Goal: Information Seeking & Learning: Check status

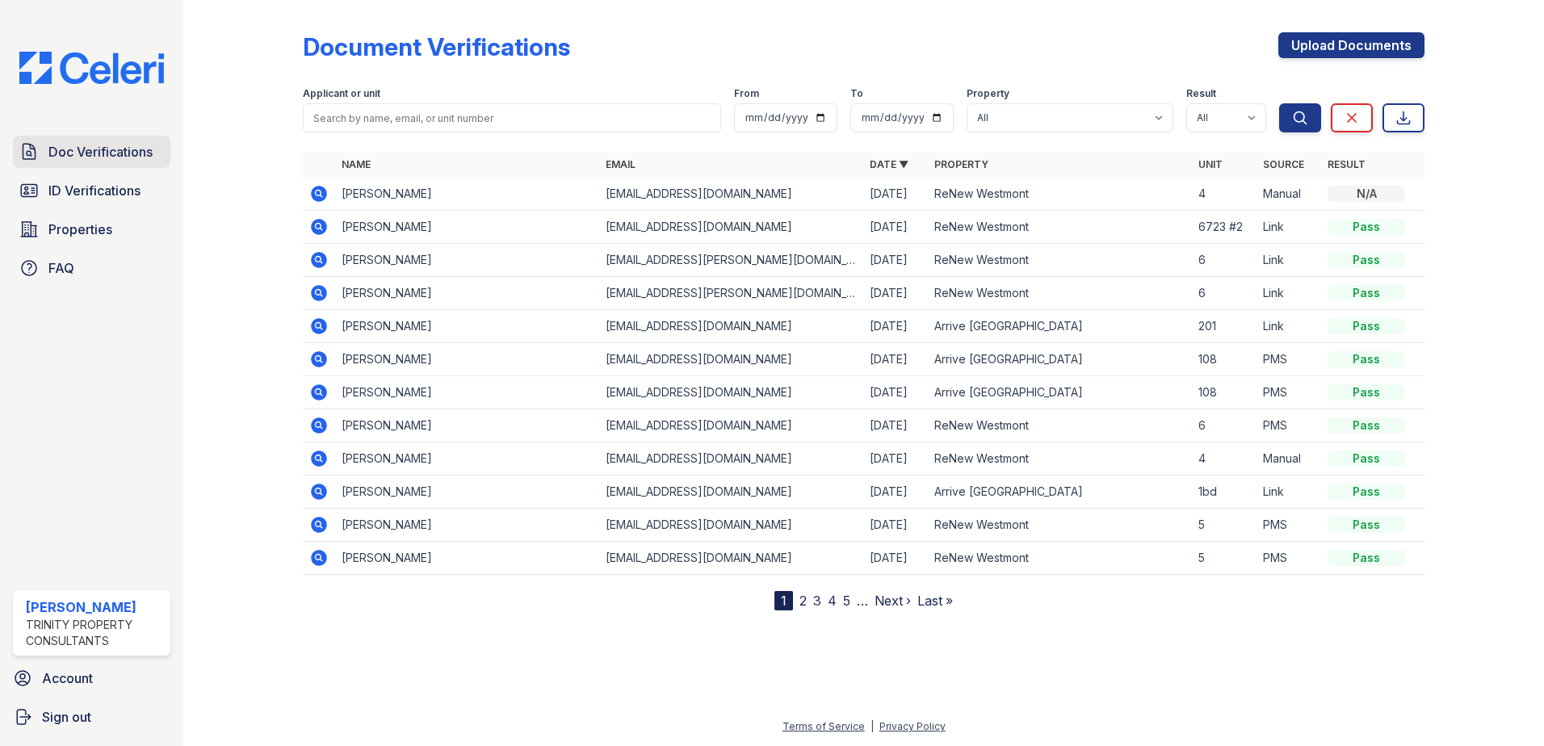
click at [61, 149] on span "Doc Verifications" at bounding box center [100, 151] width 104 height 19
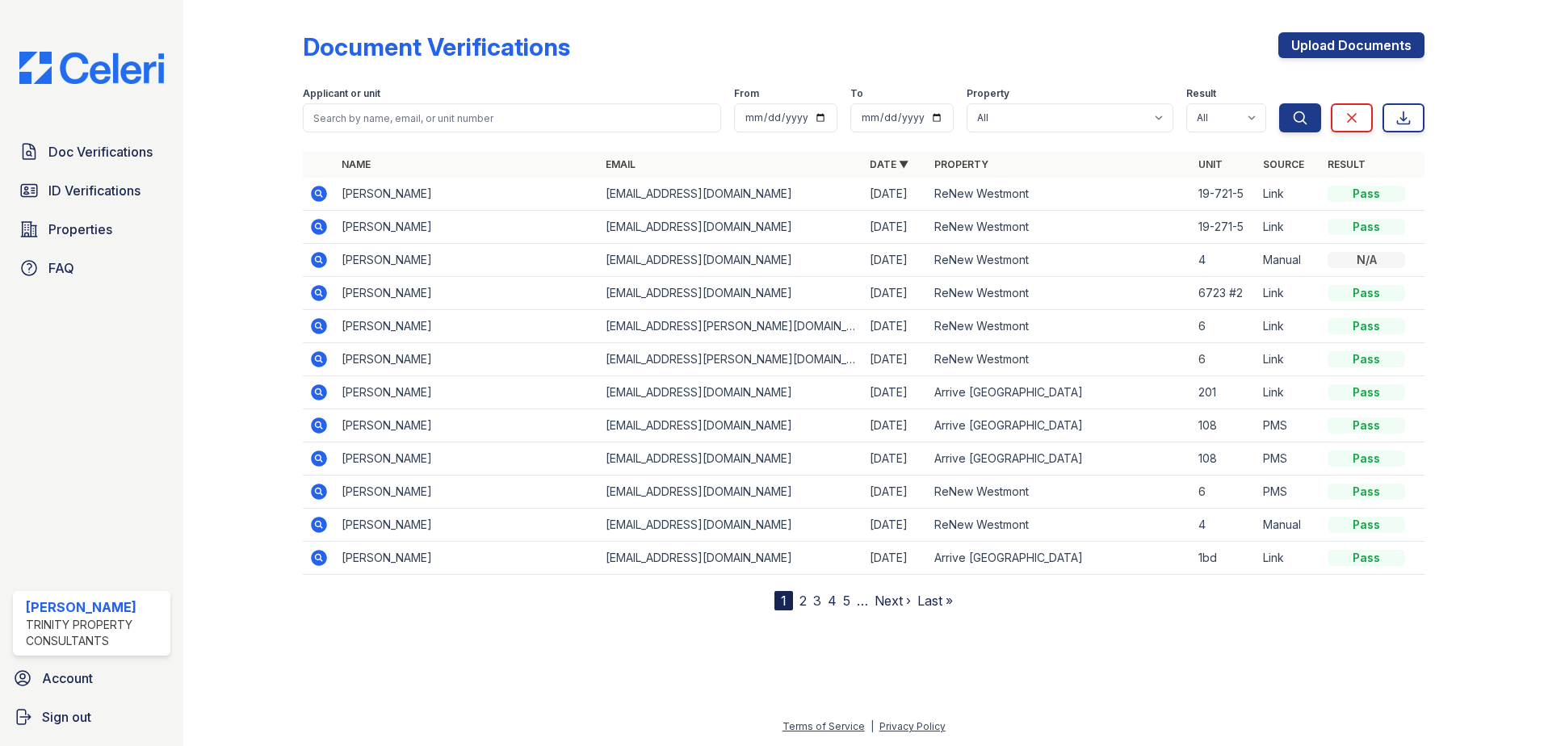
click at [315, 295] on icon at bounding box center [319, 293] width 16 height 16
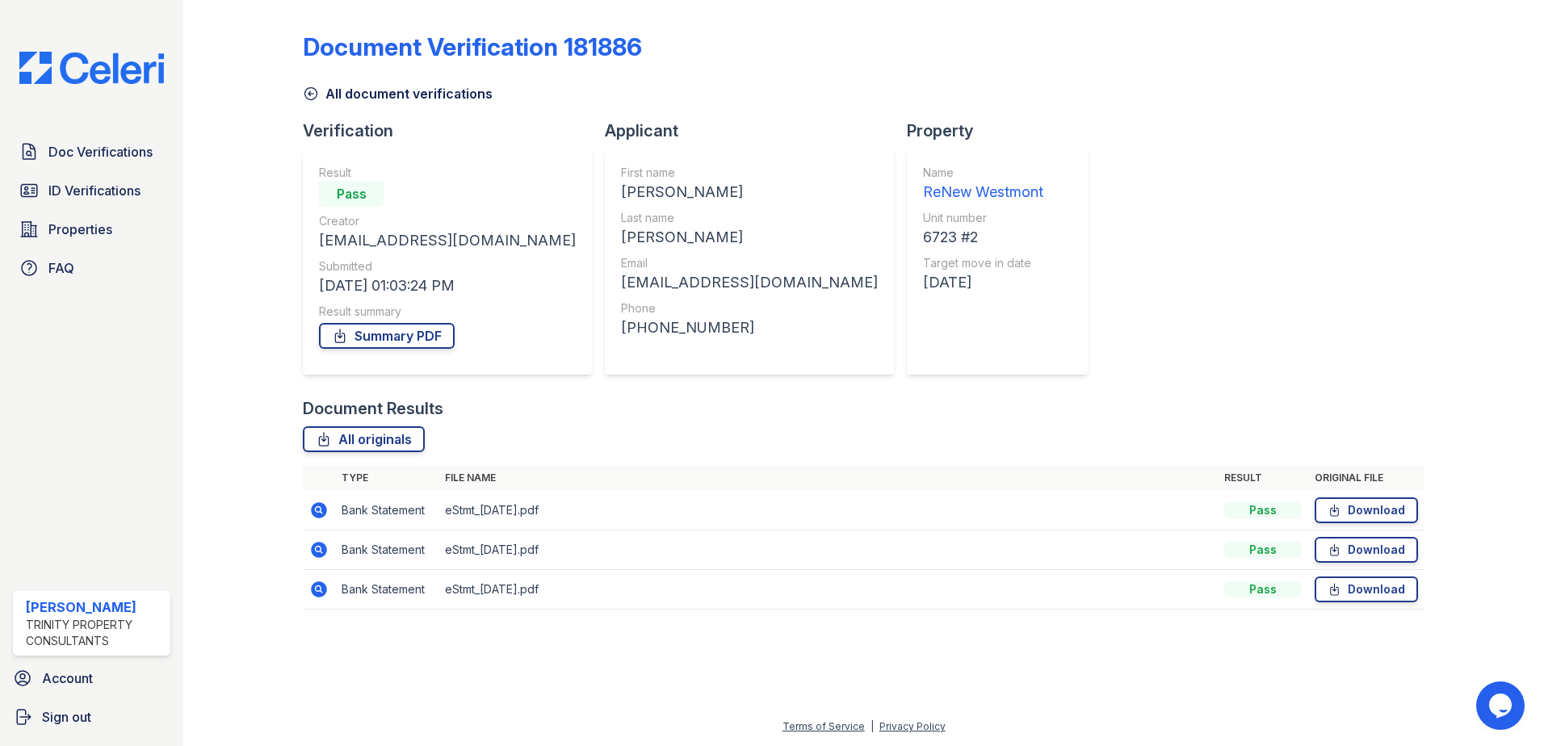
click at [316, 590] on icon at bounding box center [318, 589] width 19 height 19
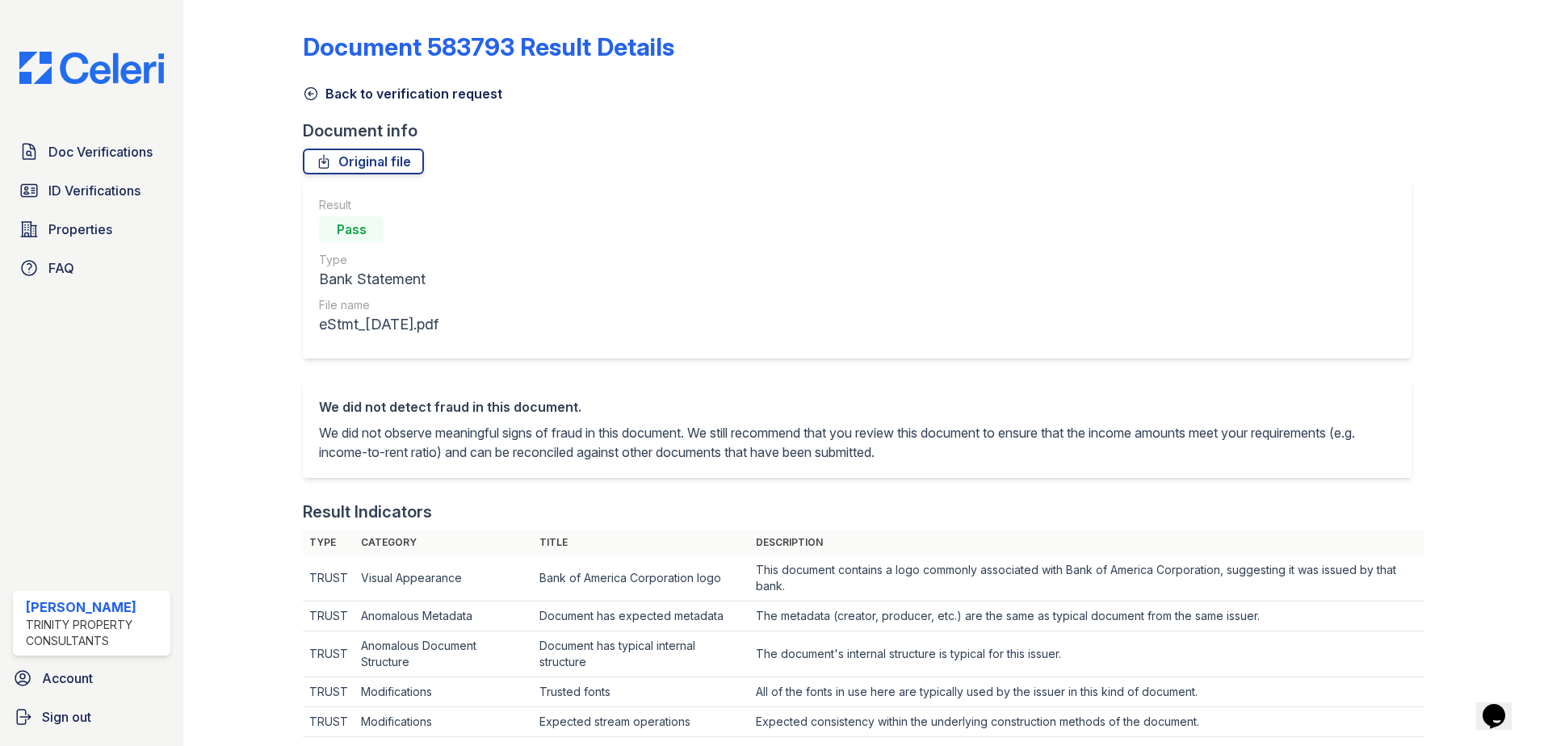
click at [443, 92] on link "Back to verification request" at bounding box center [403, 93] width 200 height 19
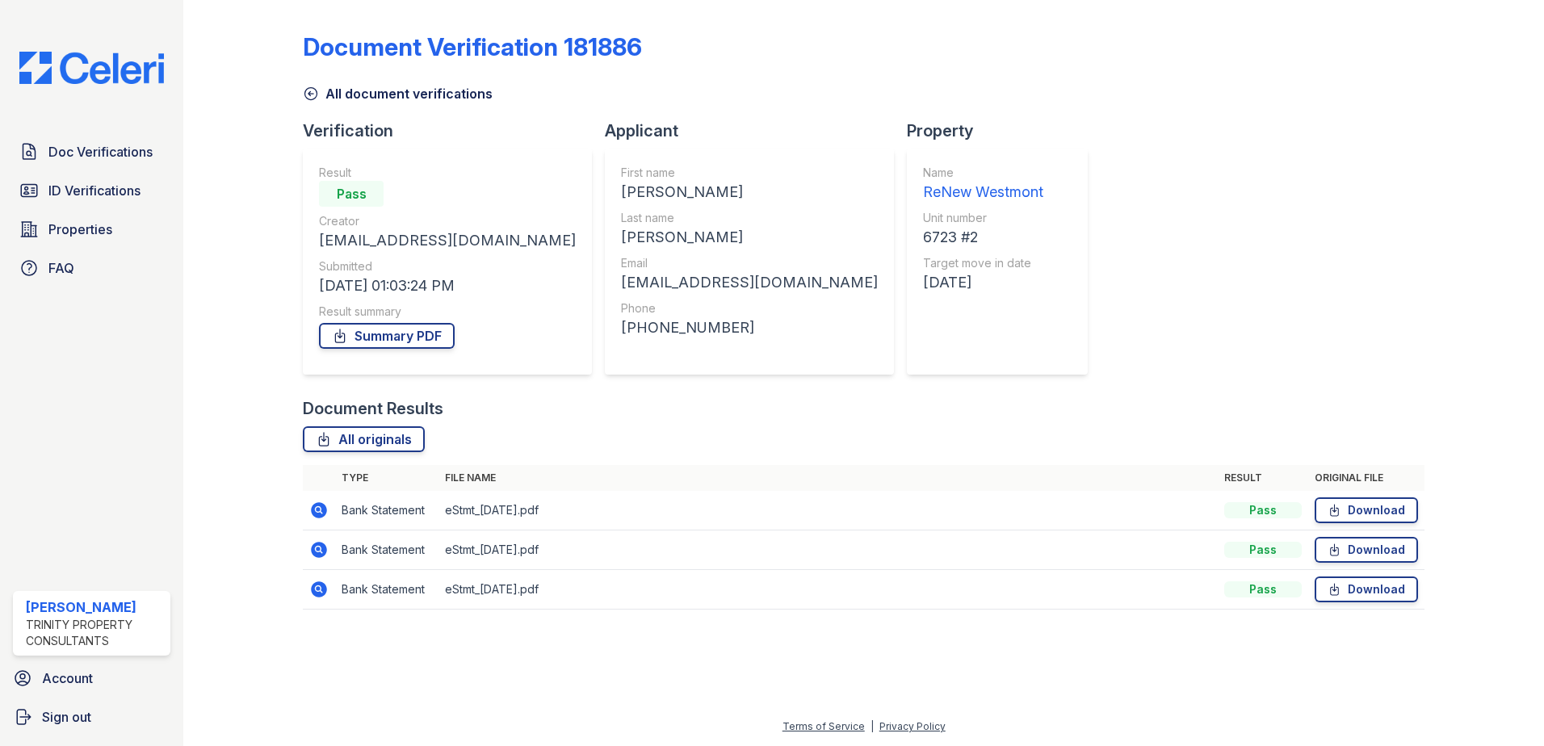
click at [369, 98] on link "All document verifications" at bounding box center [398, 93] width 190 height 19
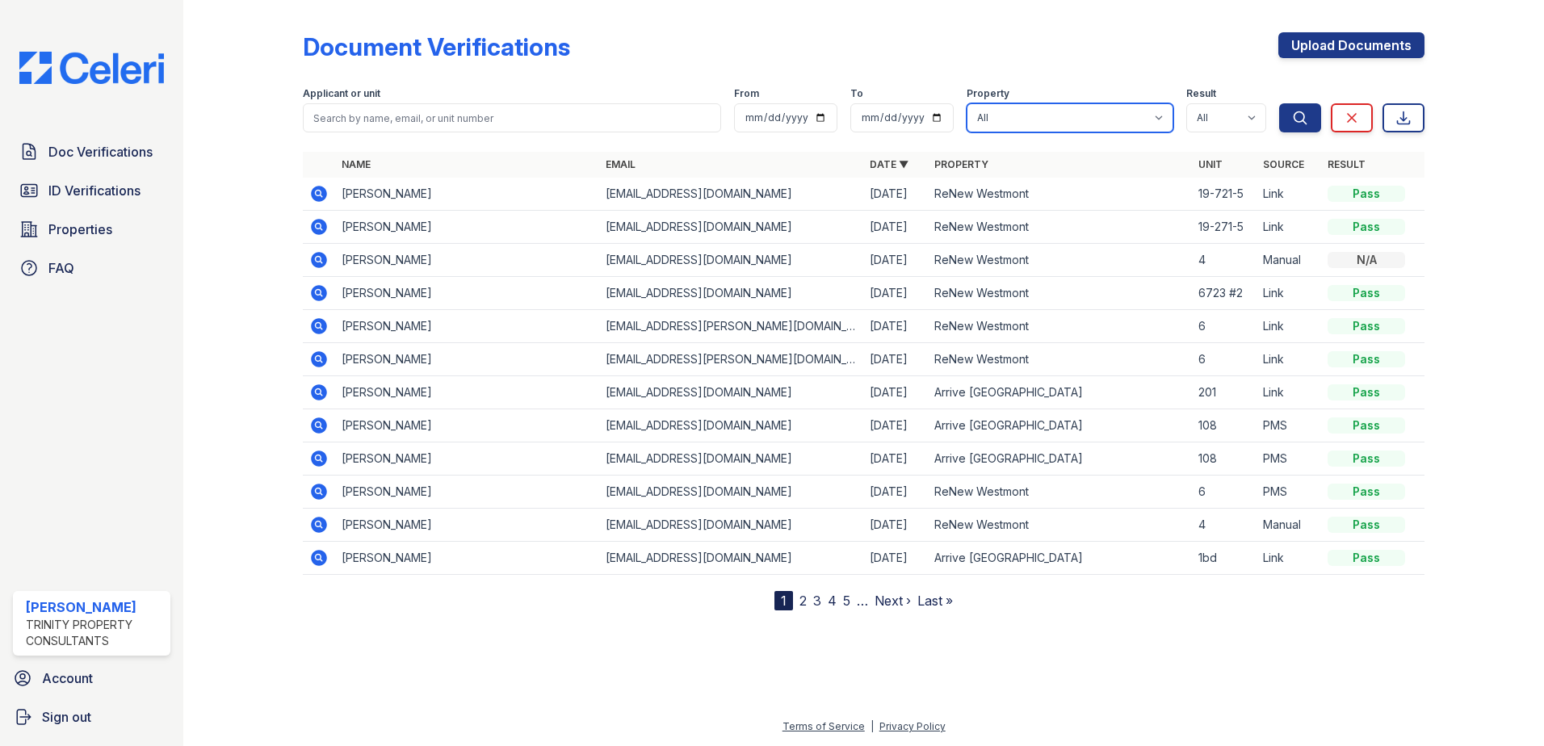
click at [1092, 120] on select "All Arrive Oak Brook Heights ReNew Westmont" at bounding box center [1070, 117] width 207 height 29
select select "148"
click at [968, 103] on select "All Arrive Oak Brook Heights ReNew Westmont" at bounding box center [1070, 117] width 207 height 29
click at [1299, 116] on icon "submit" at bounding box center [1300, 118] width 16 height 16
click at [318, 256] on icon at bounding box center [318, 259] width 19 height 19
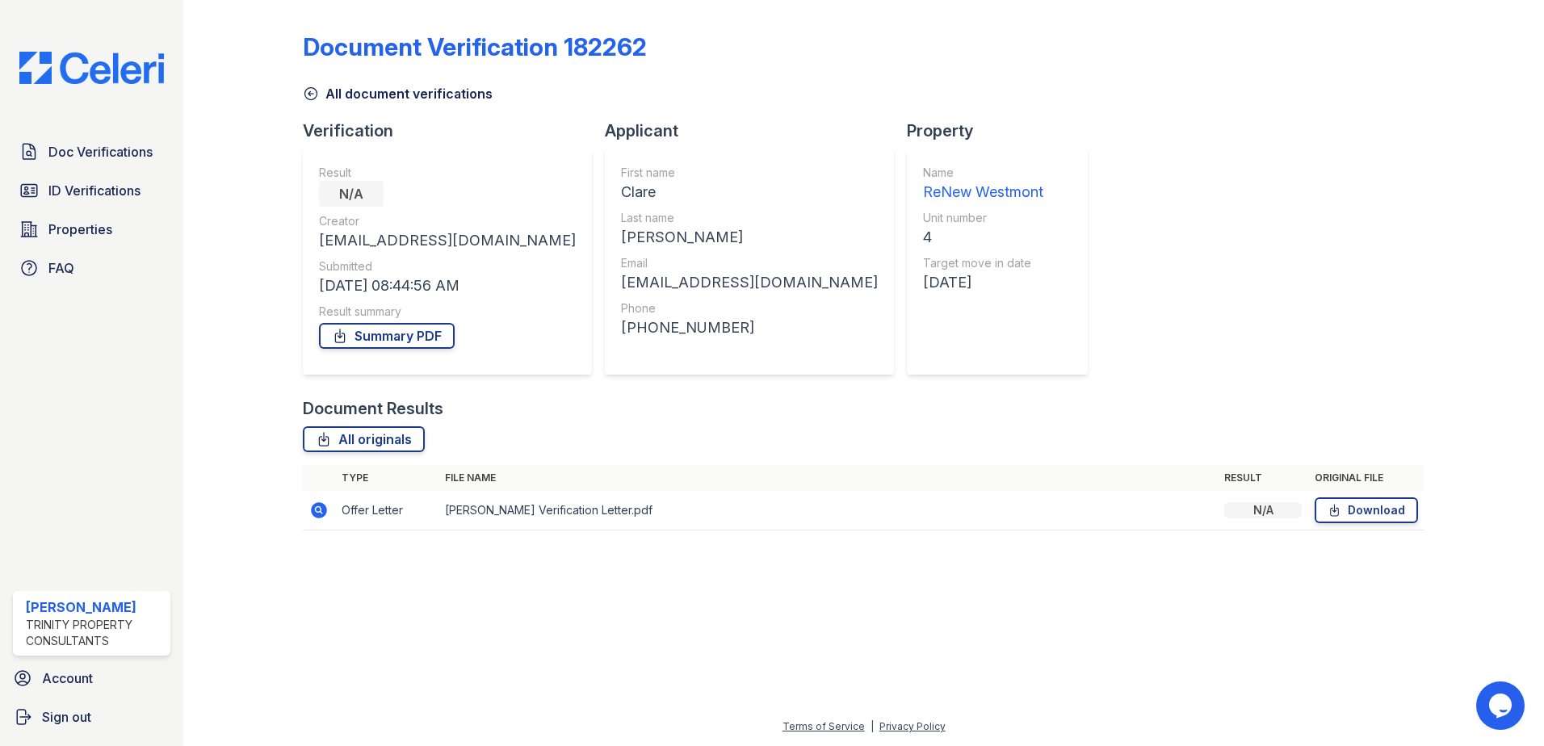
click at [305, 512] on td at bounding box center [319, 511] width 32 height 40
click at [313, 515] on icon at bounding box center [319, 510] width 16 height 16
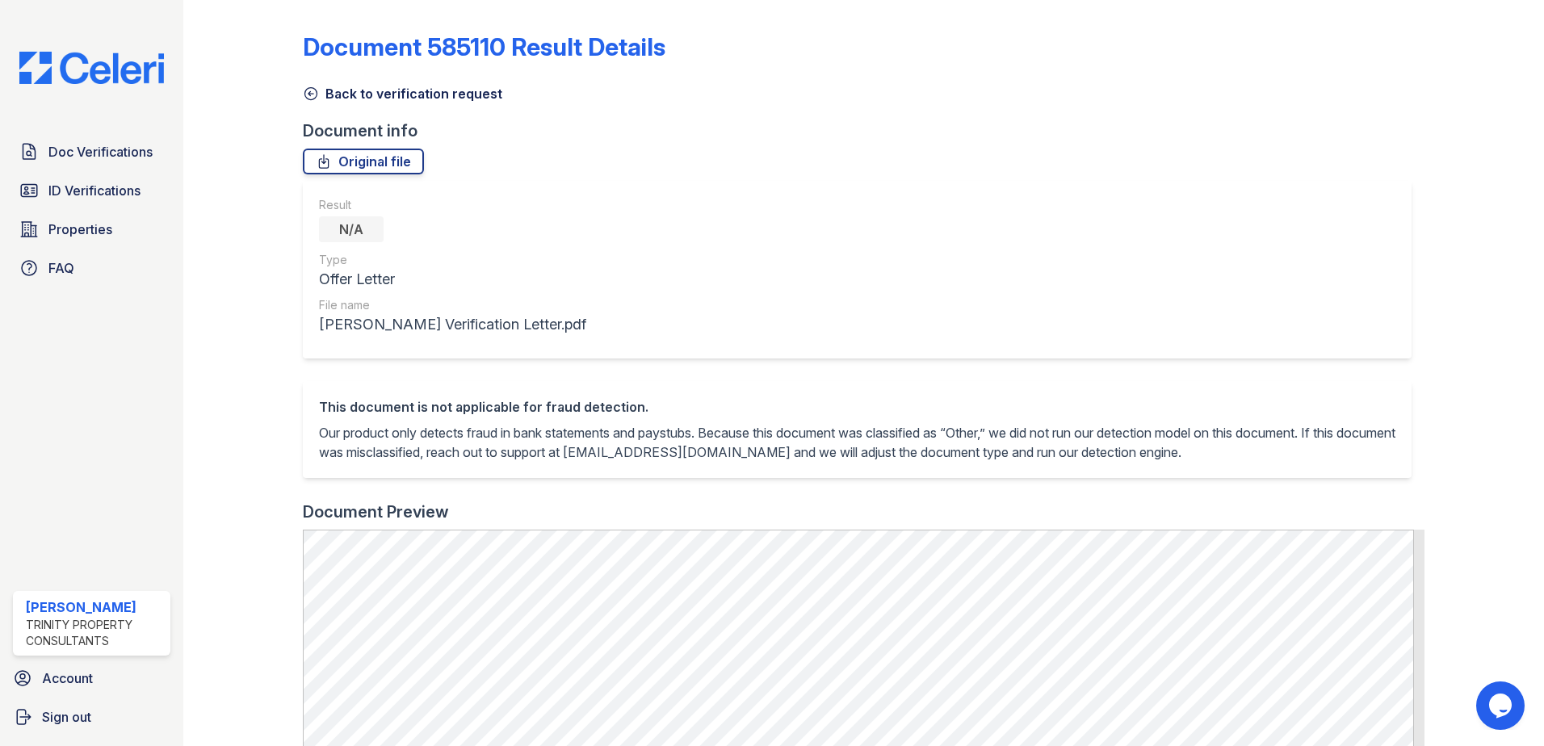
click at [422, 91] on link "Back to verification request" at bounding box center [403, 93] width 200 height 19
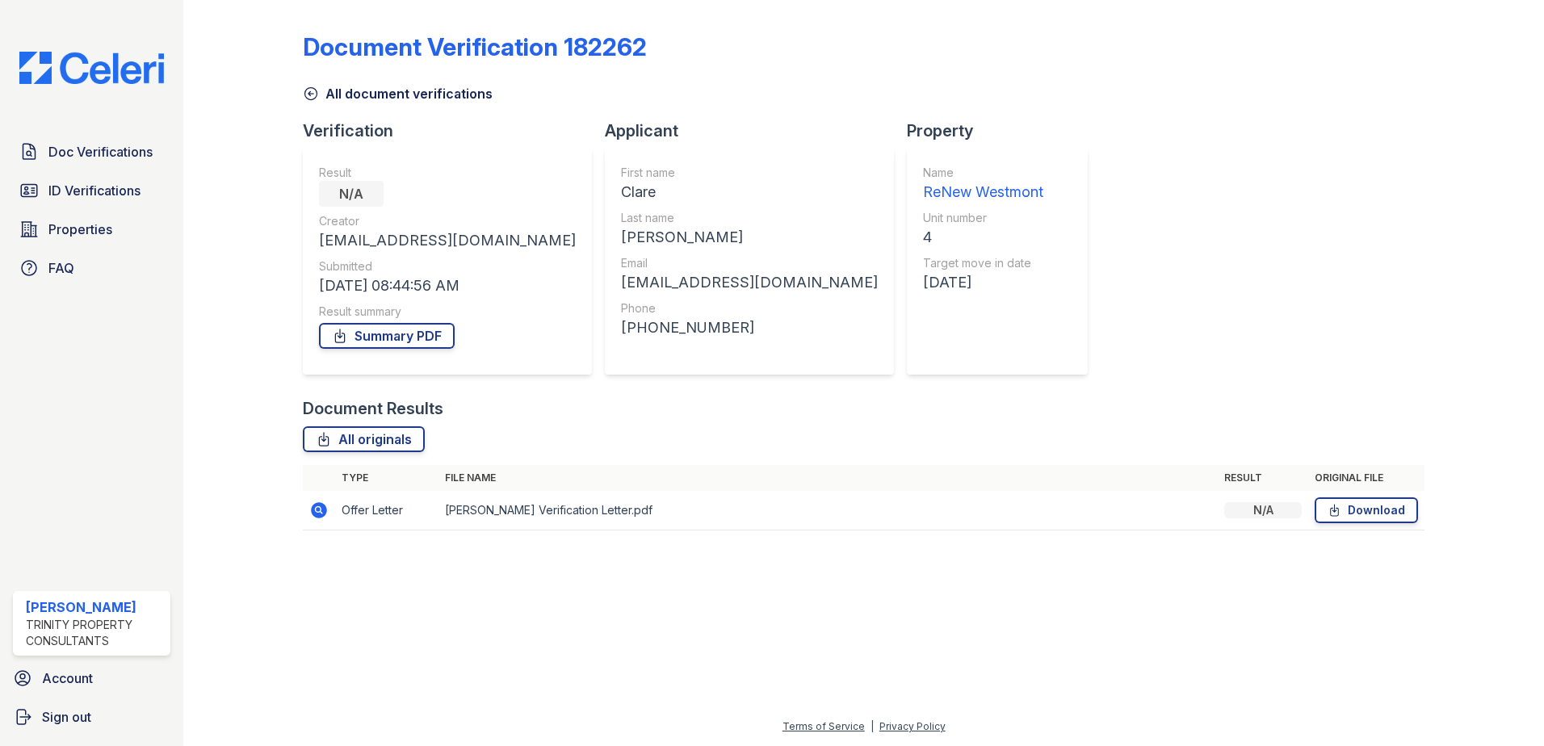
click at [372, 100] on link "All document verifications" at bounding box center [398, 93] width 190 height 19
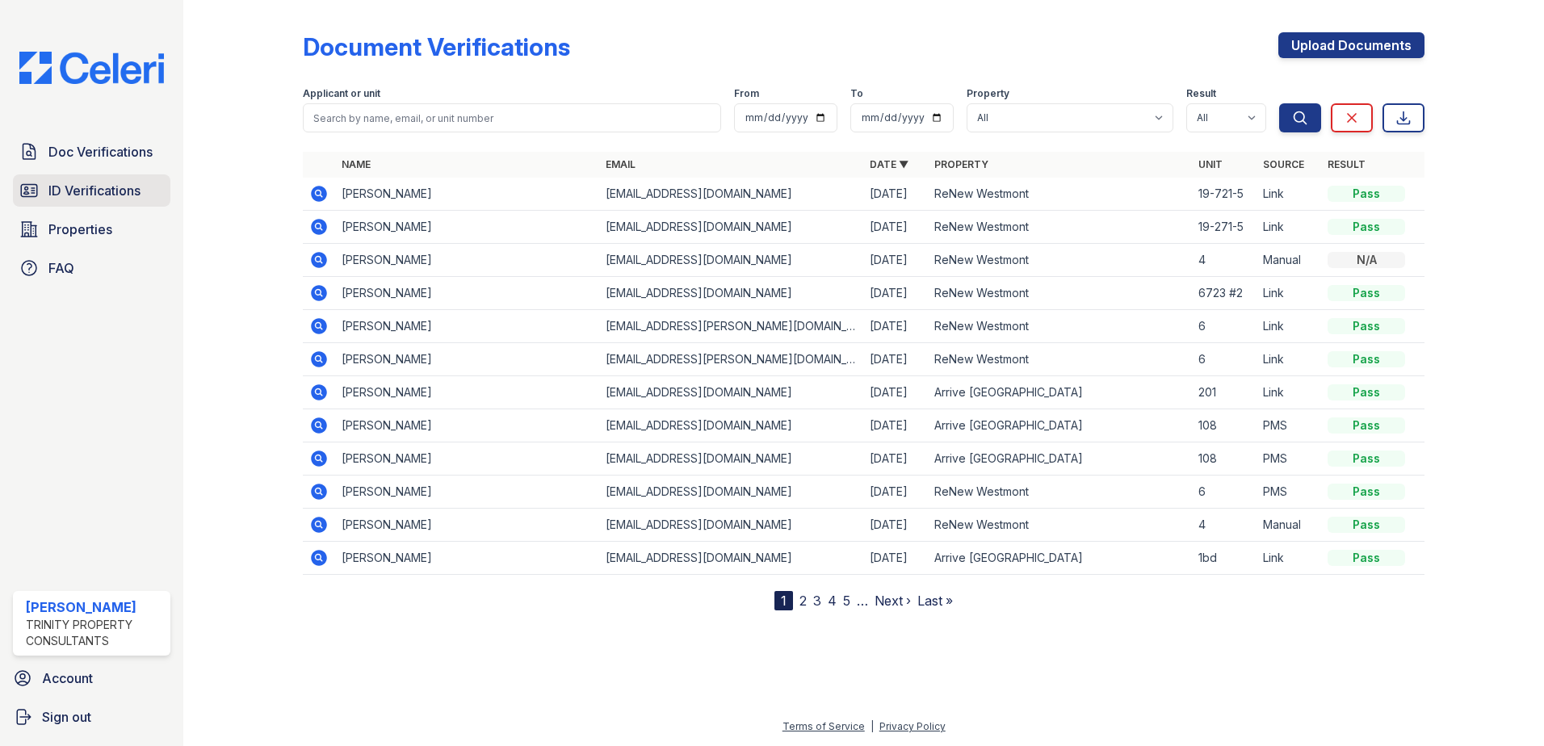
click at [96, 195] on span "ID Verifications" at bounding box center [94, 190] width 92 height 19
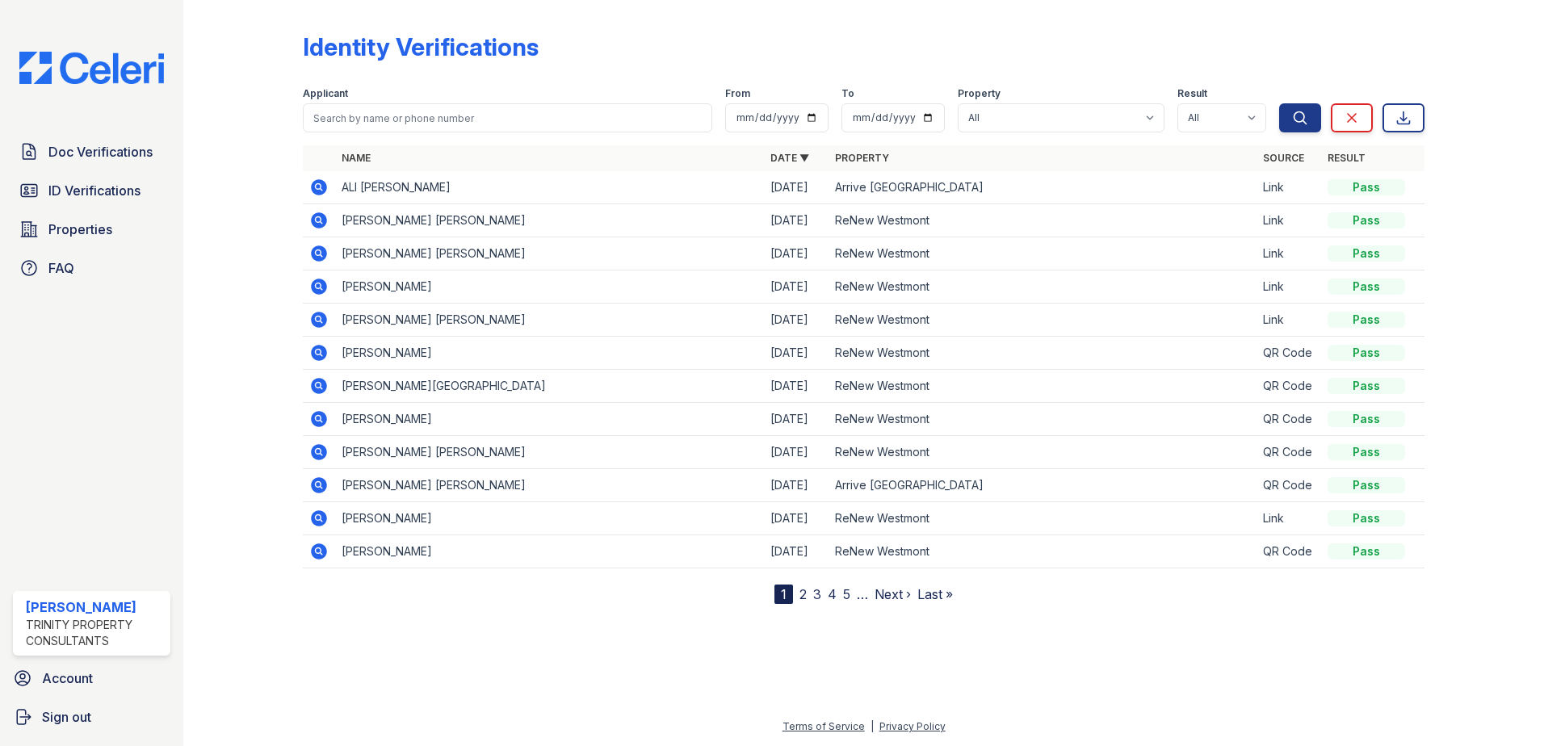
click at [317, 250] on icon at bounding box center [318, 253] width 19 height 19
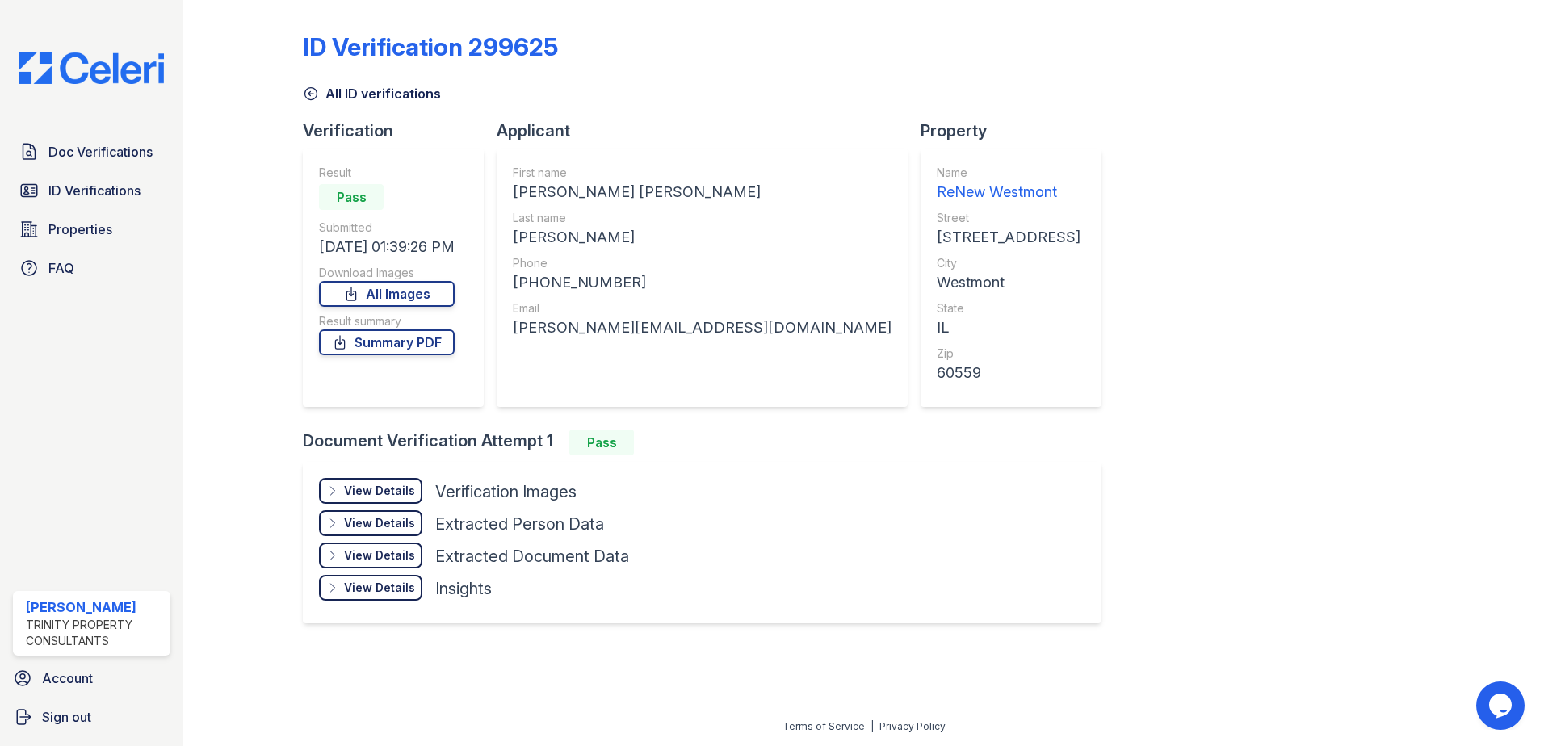
click at [358, 485] on div "View Details" at bounding box center [379, 491] width 71 height 16
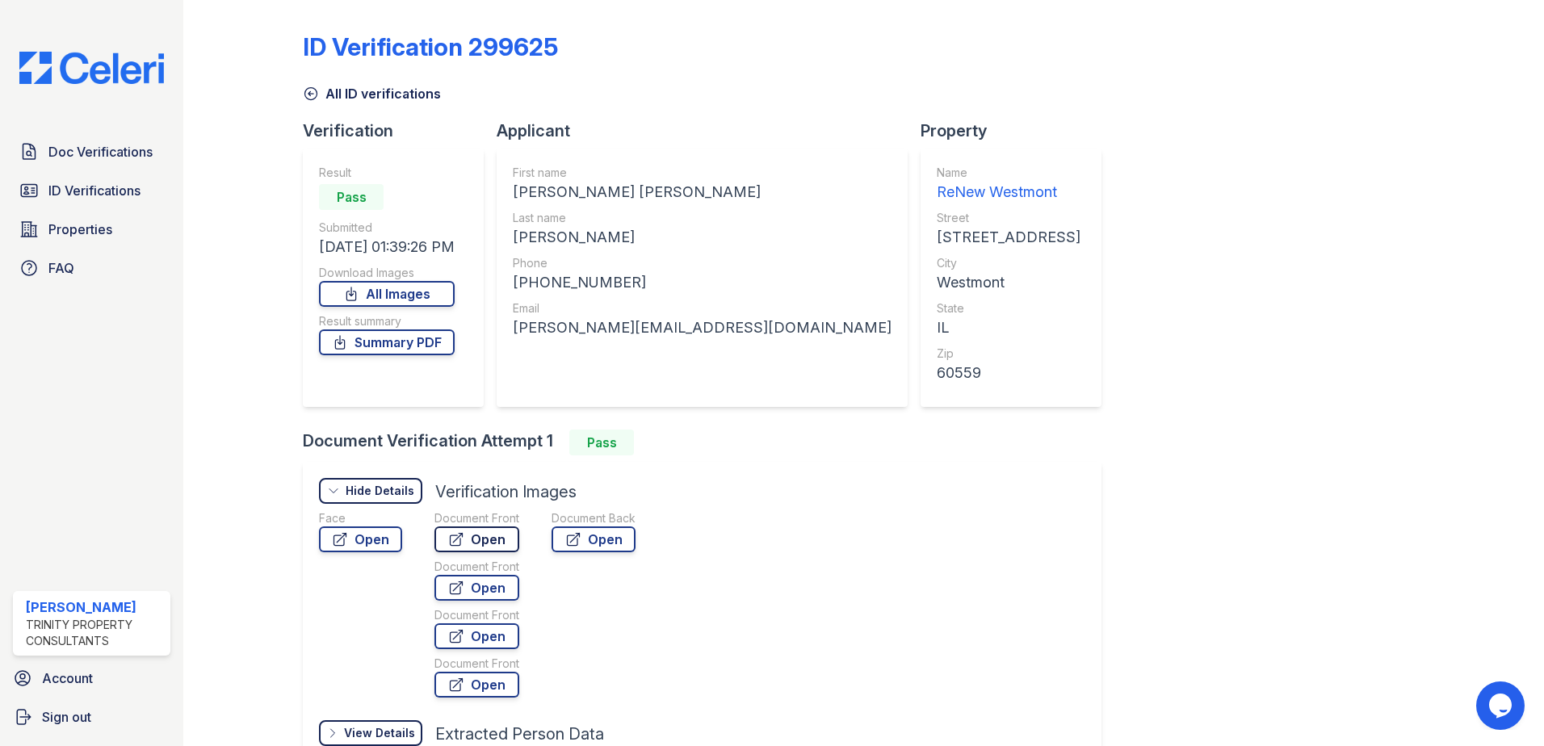
click at [488, 537] on link "Open" at bounding box center [477, 540] width 85 height 26
click at [380, 95] on link "All ID verifications" at bounding box center [372, 93] width 138 height 19
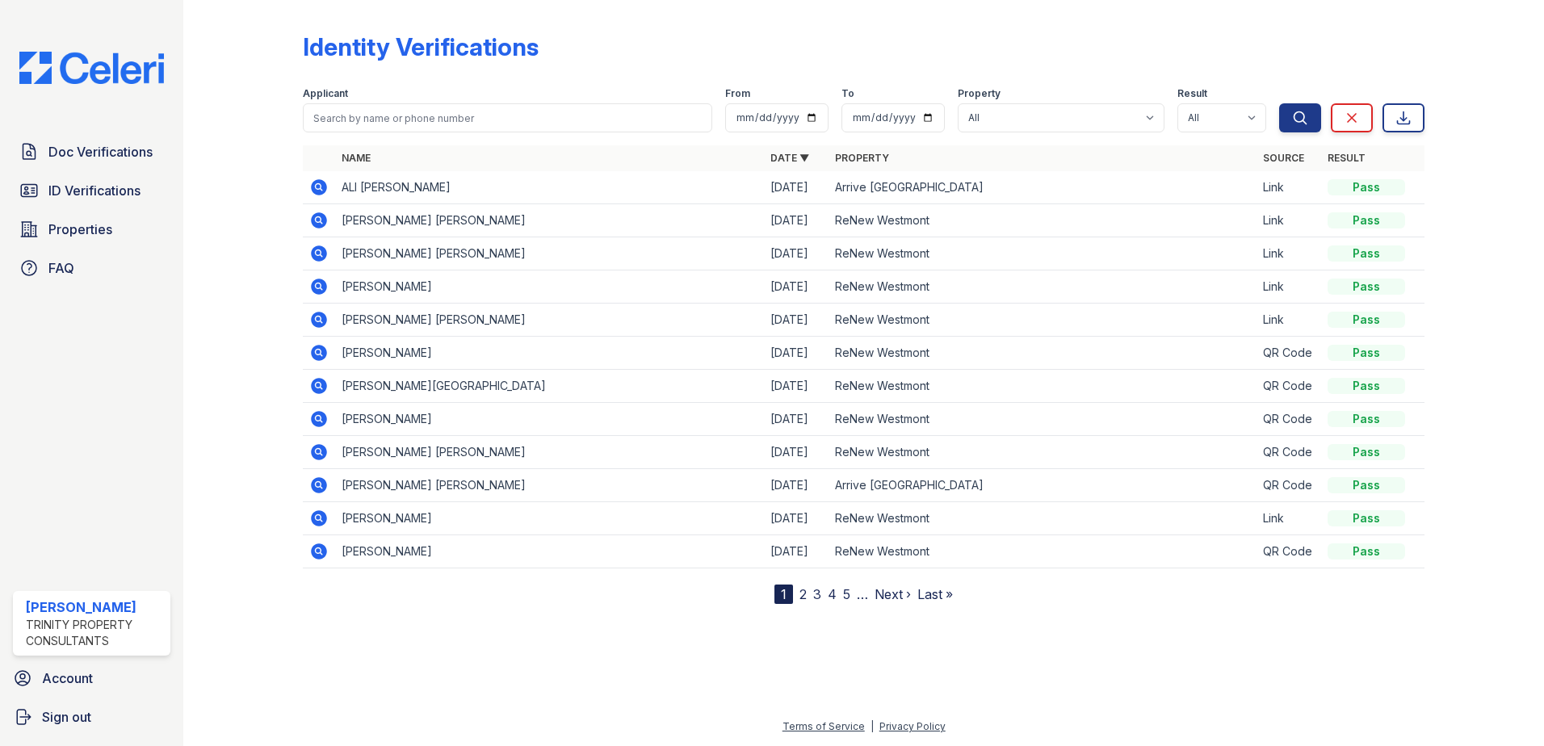
click at [319, 289] on icon at bounding box center [319, 287] width 16 height 16
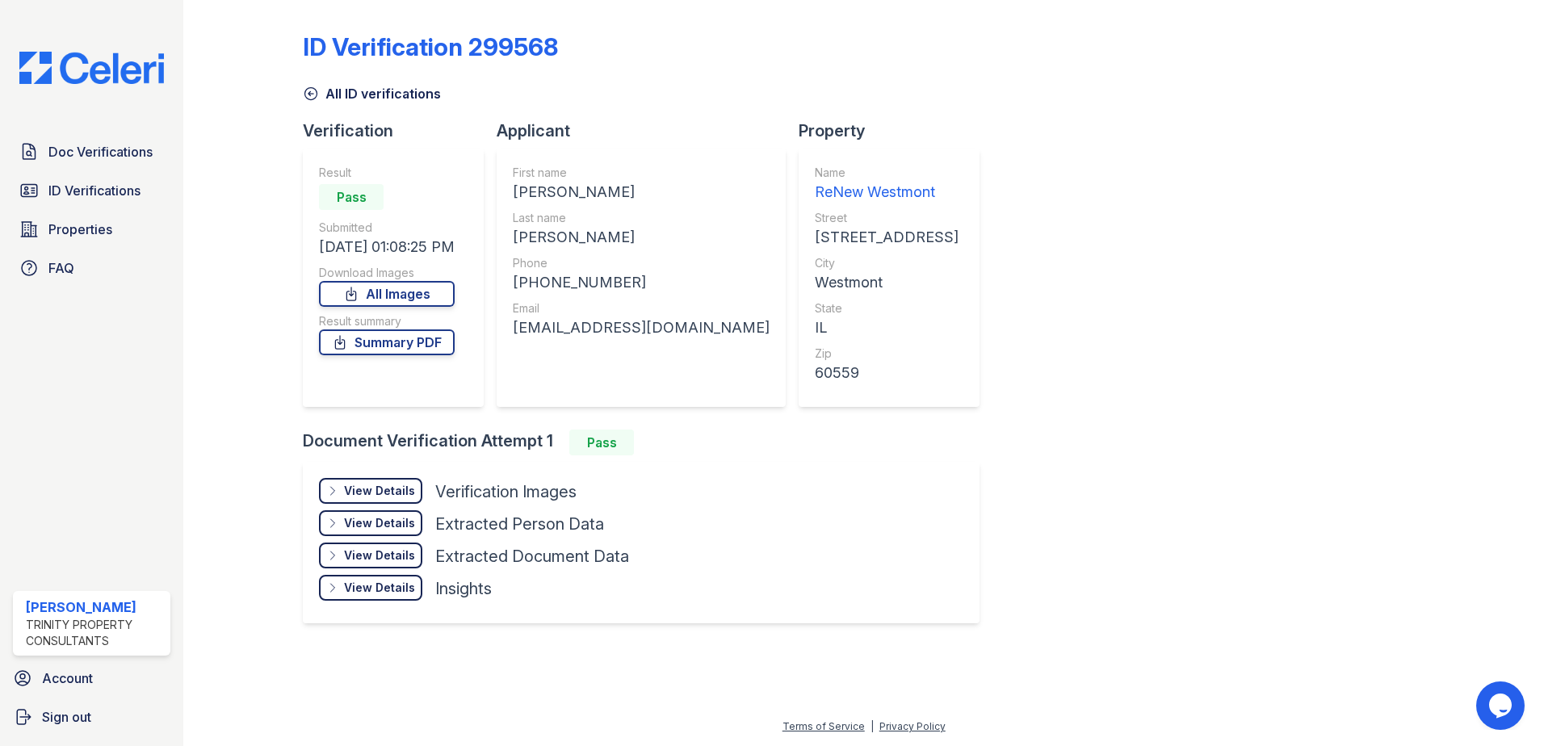
click at [389, 485] on div "View Details" at bounding box center [379, 491] width 71 height 16
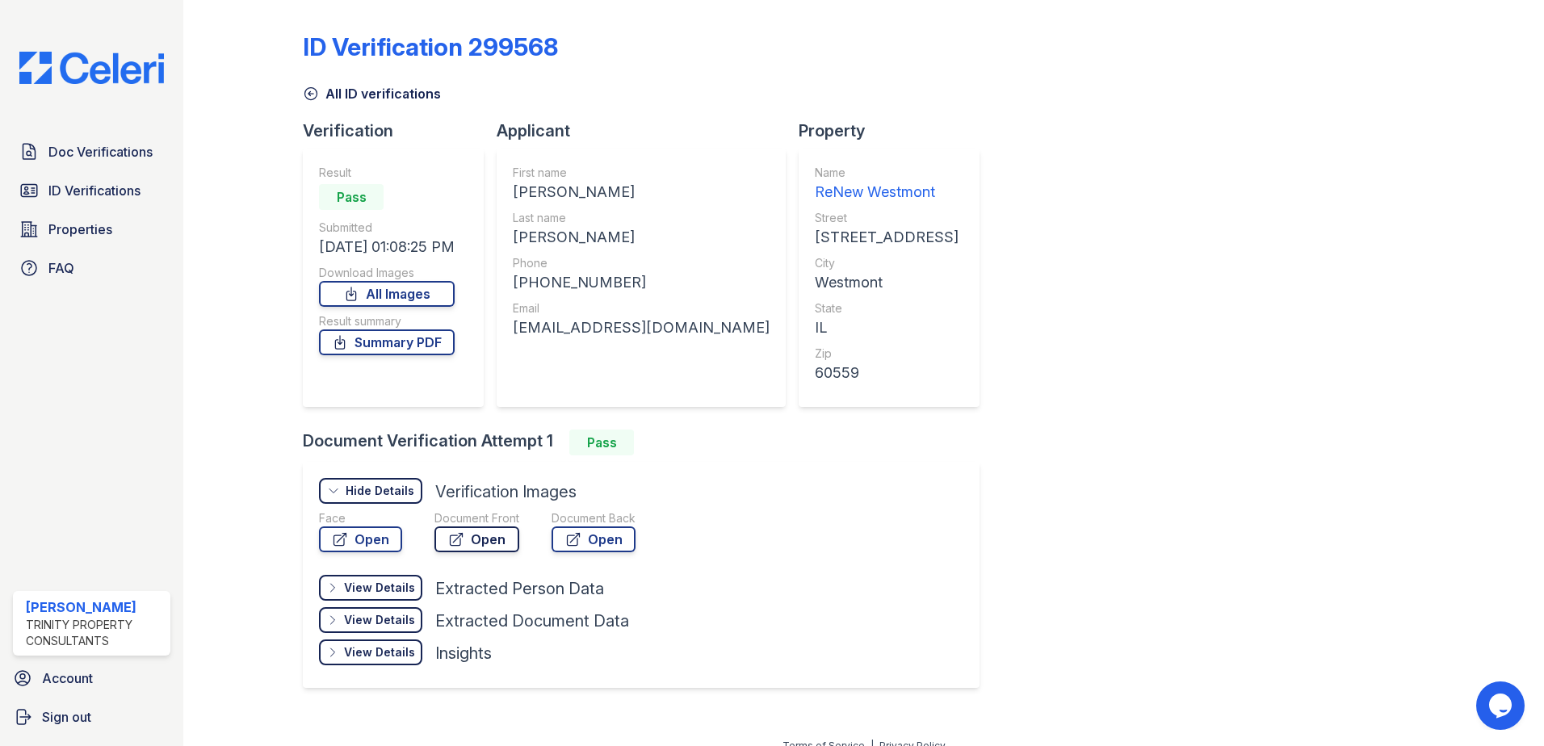
click at [486, 544] on link "Open" at bounding box center [477, 540] width 85 height 26
click at [347, 92] on link "All ID verifications" at bounding box center [372, 93] width 138 height 19
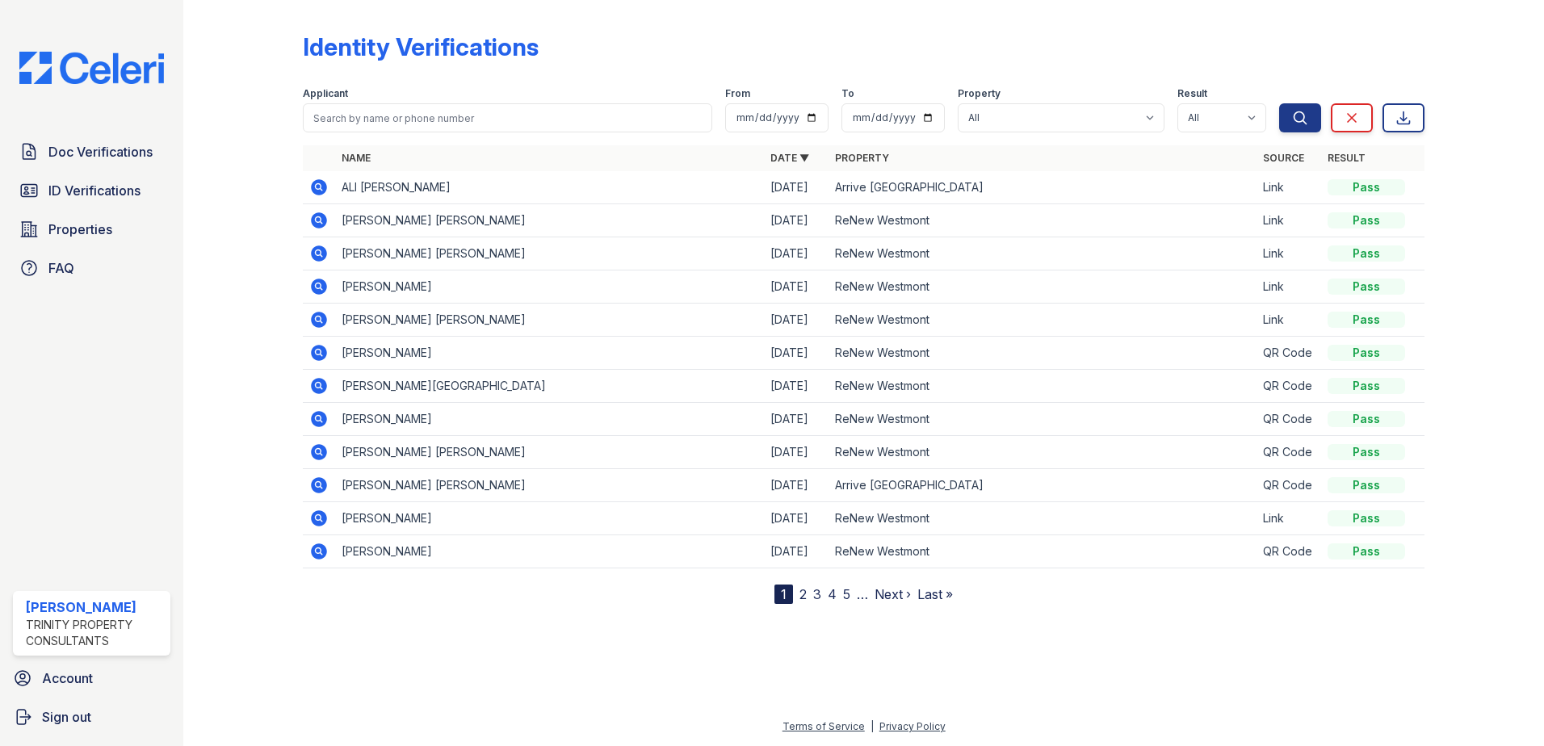
click at [318, 221] on icon at bounding box center [318, 219] width 4 height 4
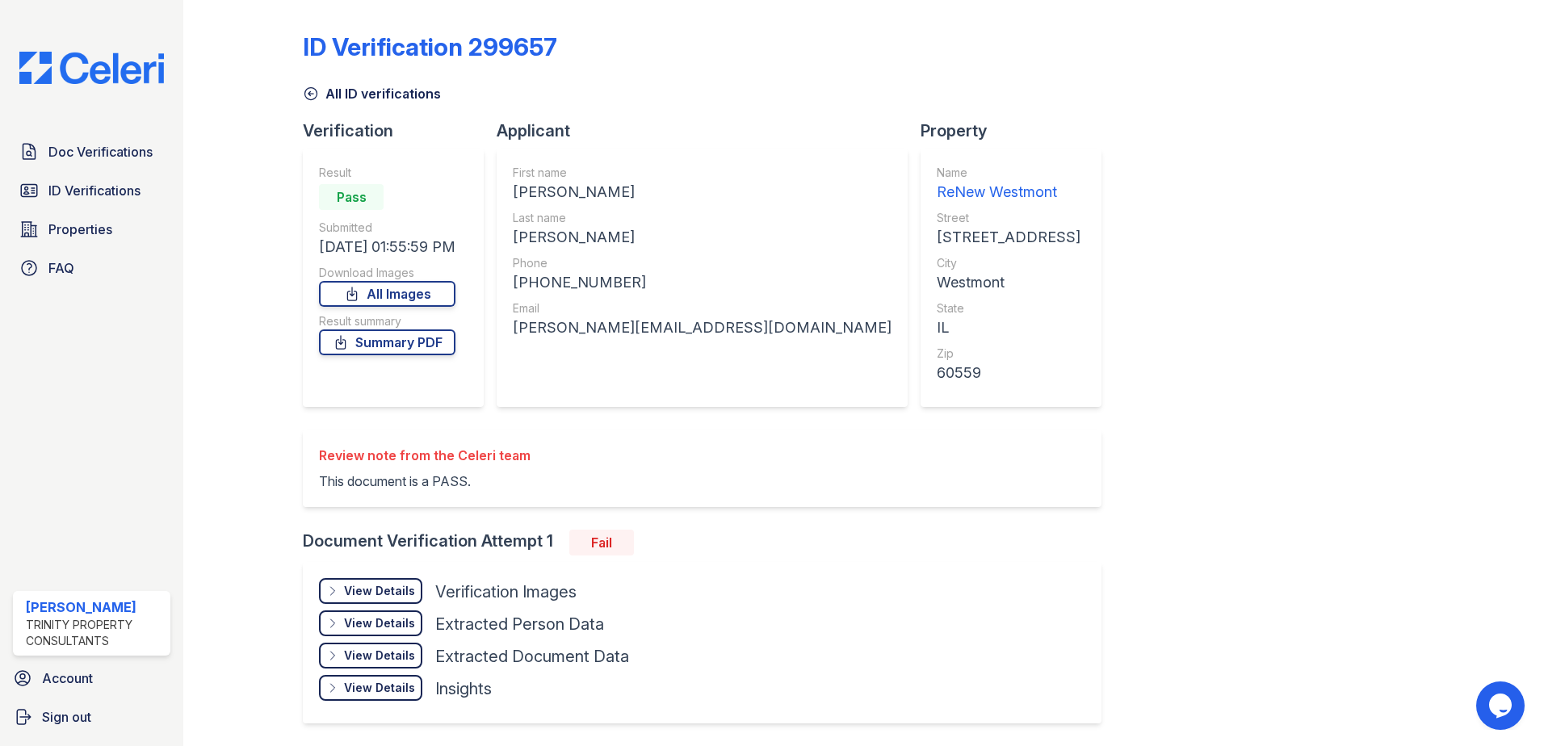
click at [356, 595] on div "View Details" at bounding box center [379, 591] width 71 height 16
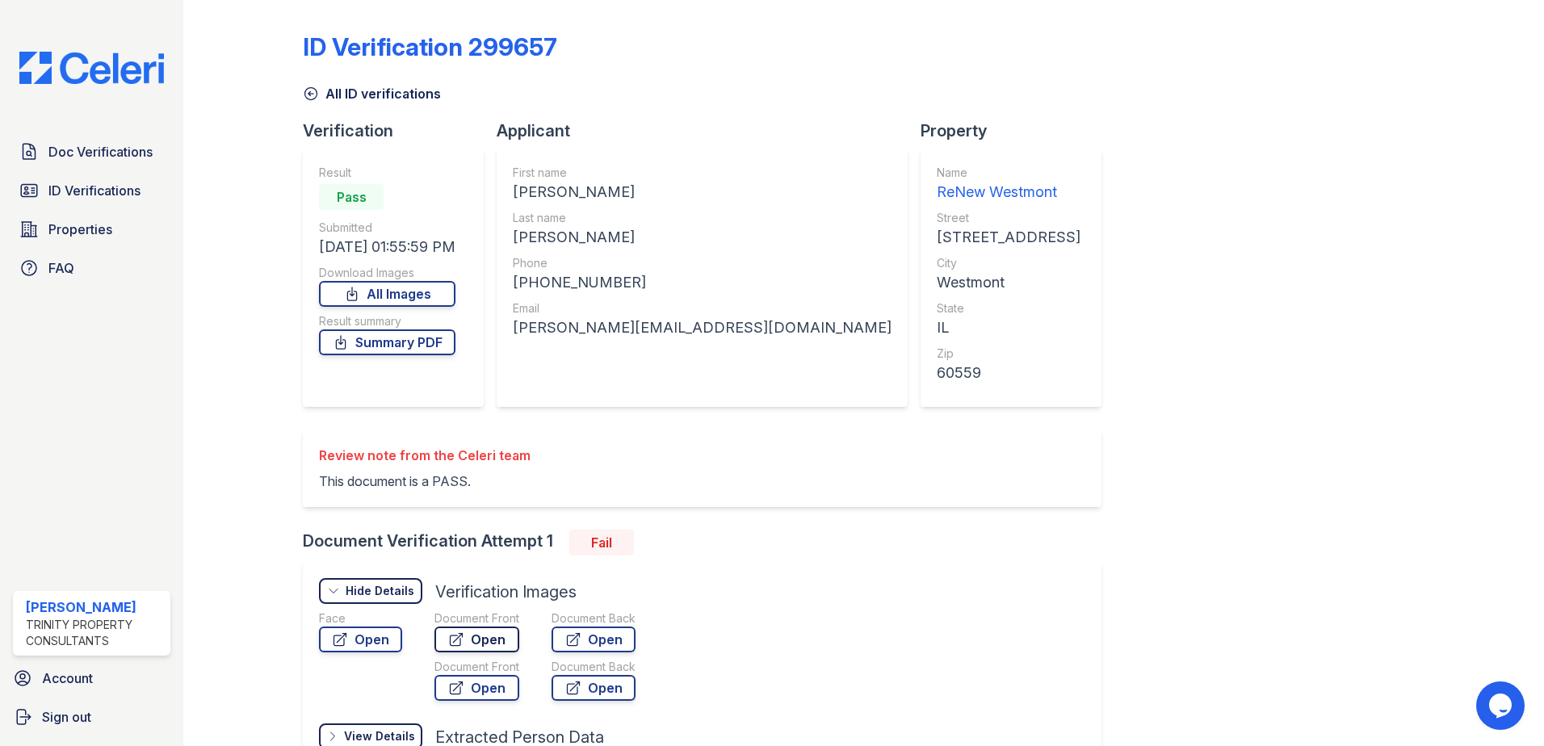
click at [496, 645] on link "Open" at bounding box center [477, 640] width 85 height 26
click at [360, 95] on link "All ID verifications" at bounding box center [372, 93] width 138 height 19
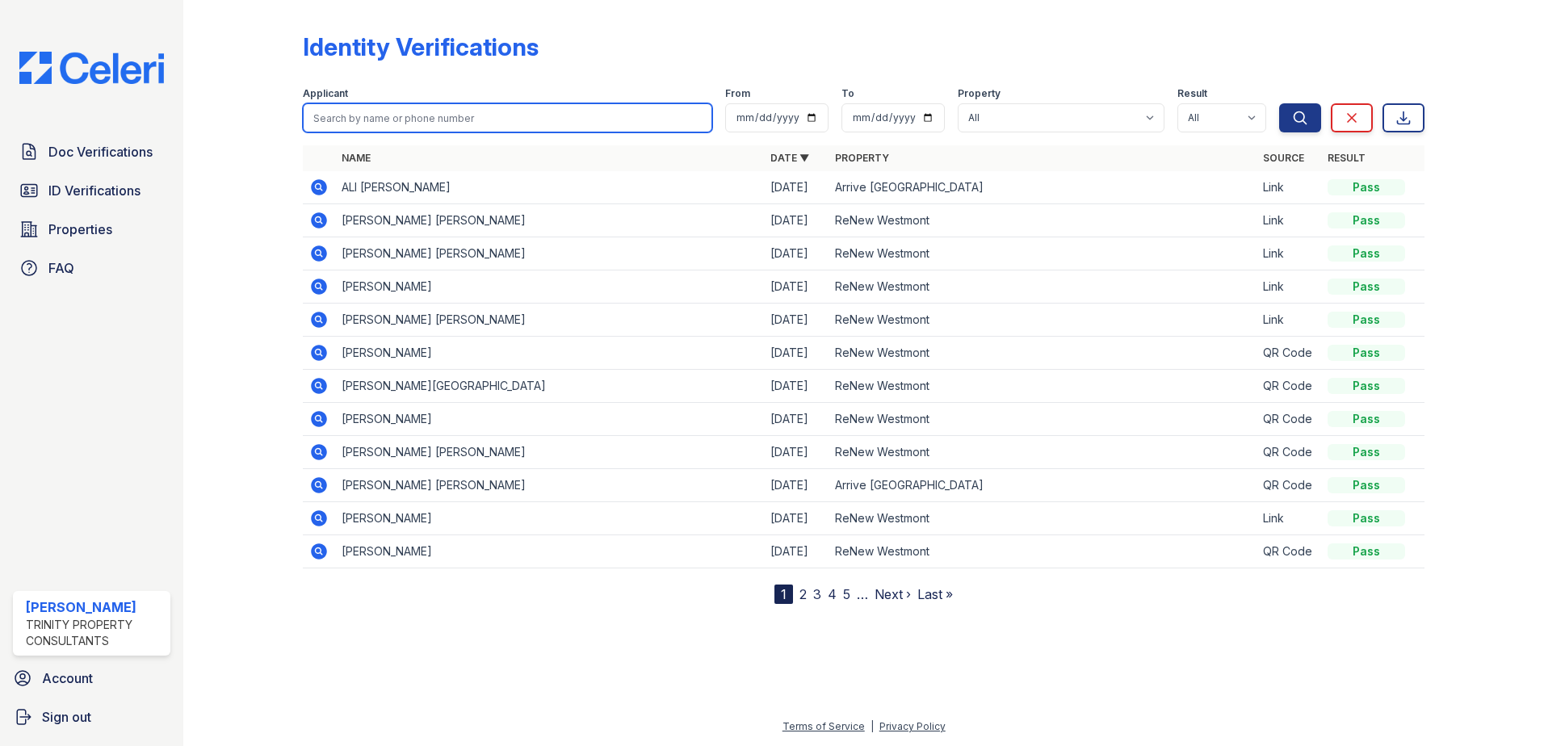
click at [368, 119] on input "search" at bounding box center [508, 117] width 410 height 29
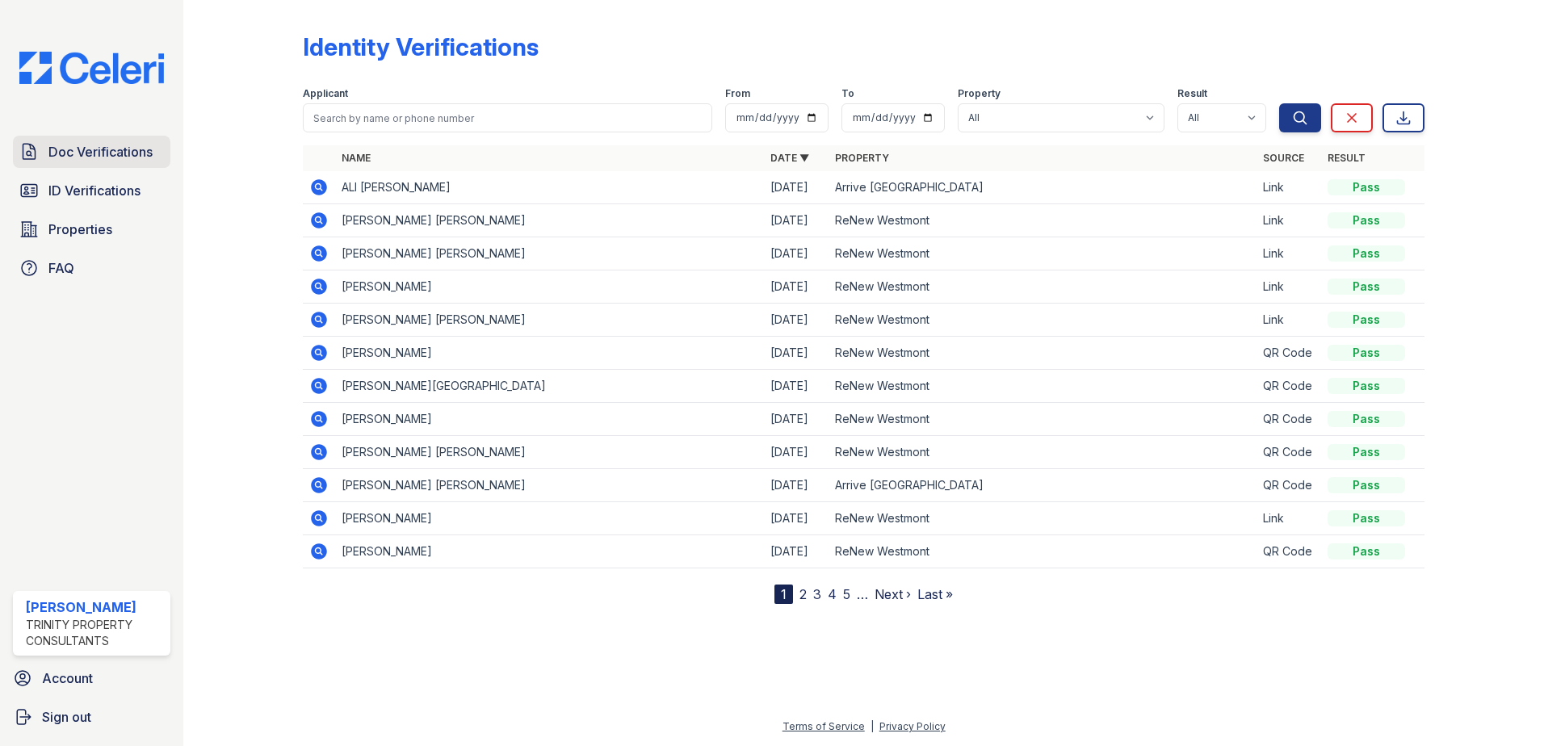
click at [94, 156] on span "Doc Verifications" at bounding box center [100, 151] width 104 height 19
